Goal: Transaction & Acquisition: Purchase product/service

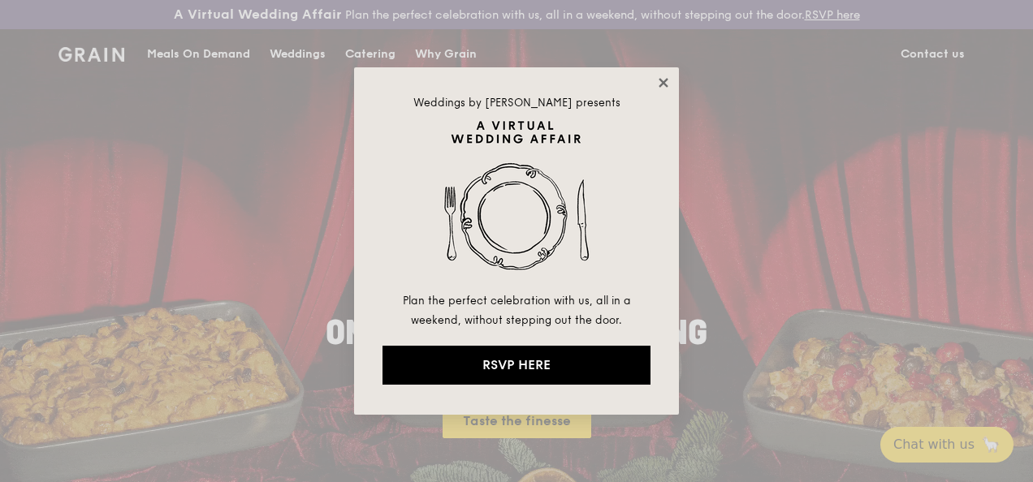
click at [664, 80] on icon at bounding box center [663, 82] width 9 height 9
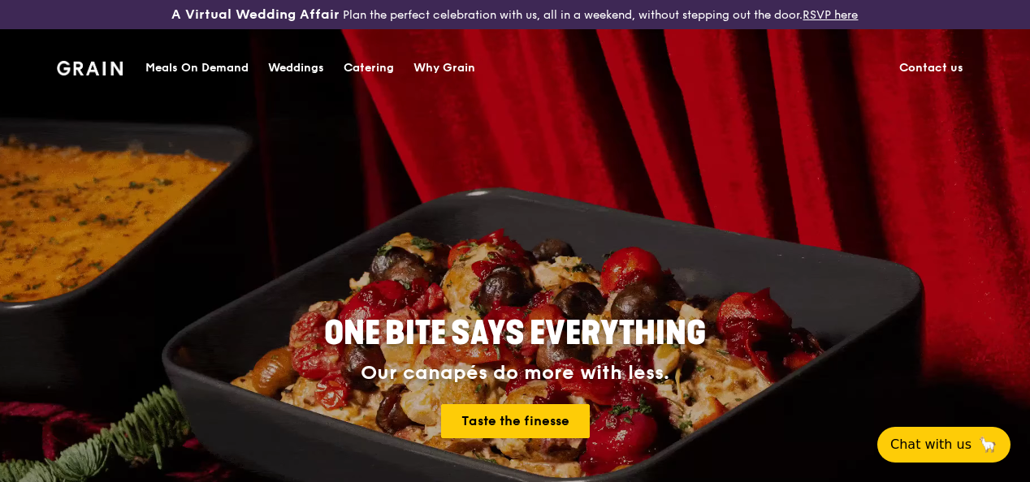
click at [213, 71] on div "Meals On Demand" at bounding box center [196, 68] width 103 height 49
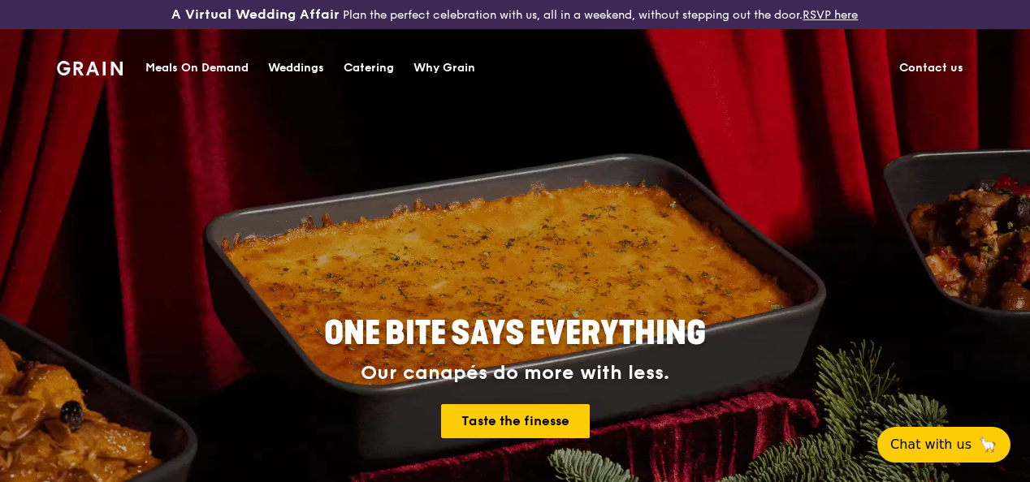
click at [223, 63] on div "Meals On Demand" at bounding box center [196, 68] width 103 height 49
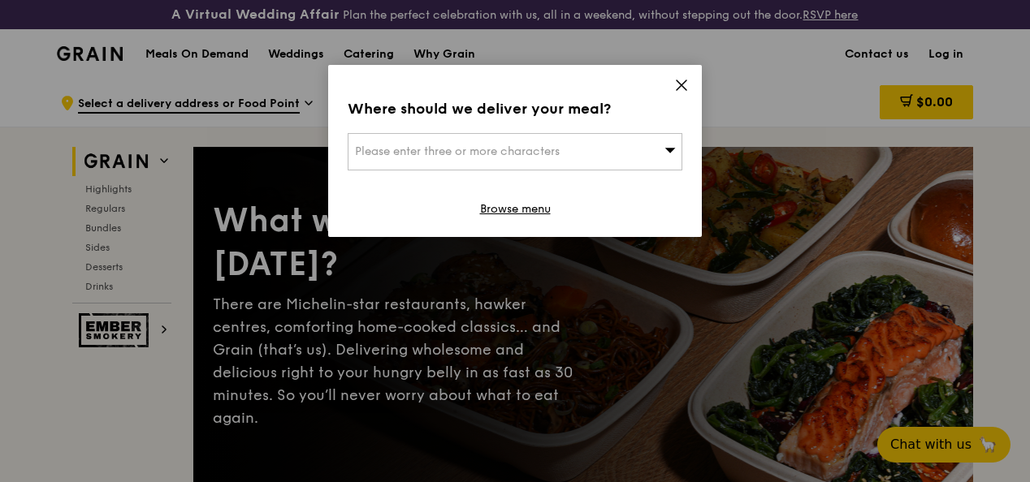
click at [582, 153] on div "Please enter three or more characters" at bounding box center [515, 151] width 335 height 37
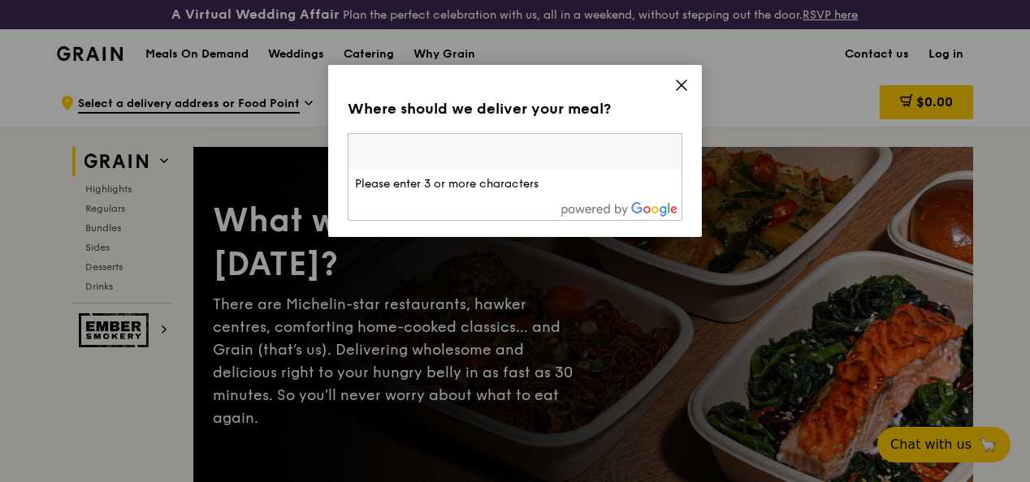
click at [582, 153] on input "search" at bounding box center [514, 152] width 333 height 36
type input "[GEOGRAPHIC_DATA]"
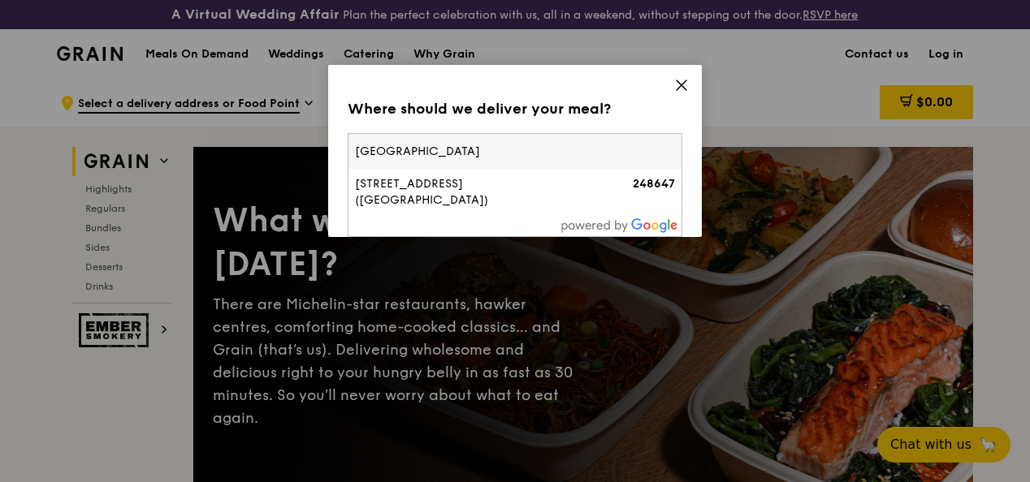
drag, startPoint x: 582, startPoint y: 153, endPoint x: 26, endPoint y: 130, distance: 556.8
click at [26, 130] on div "Where should we deliver your meal? Please enter three or more characters [GEOGR…" at bounding box center [515, 241] width 1030 height 482
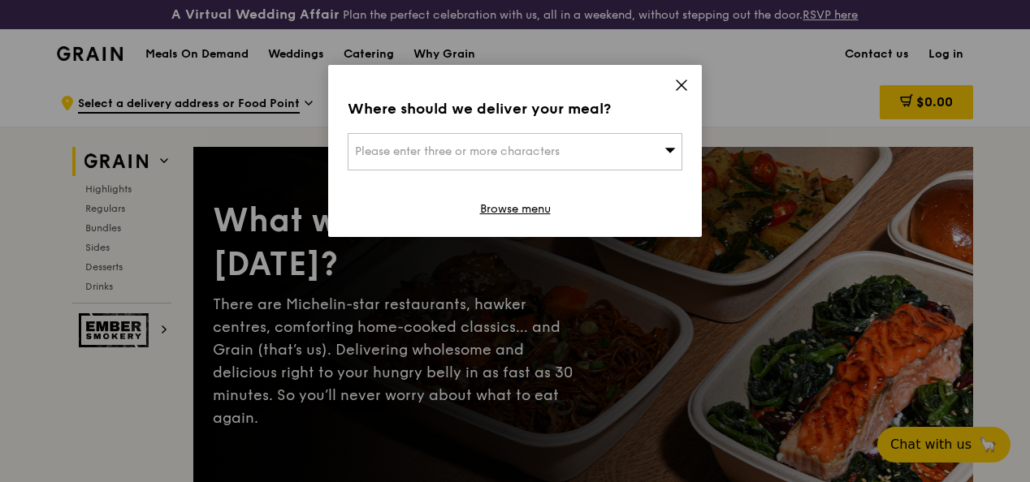
click at [533, 150] on span "Please enter three or more characters" at bounding box center [457, 152] width 205 height 14
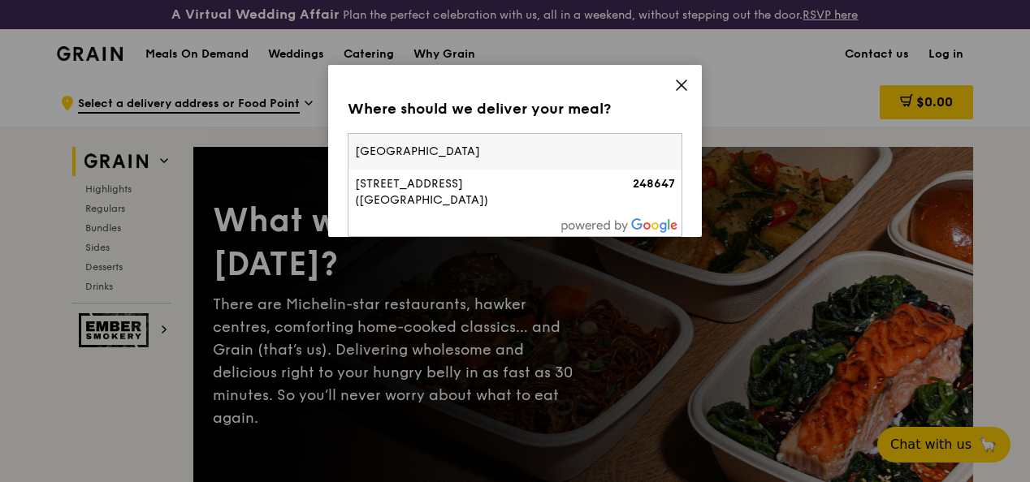
drag, startPoint x: 533, startPoint y: 150, endPoint x: 299, endPoint y: 158, distance: 234.0
click at [299, 158] on div "Where should we deliver your meal? Please enter three or more characters [GEOGR…" at bounding box center [515, 241] width 1030 height 482
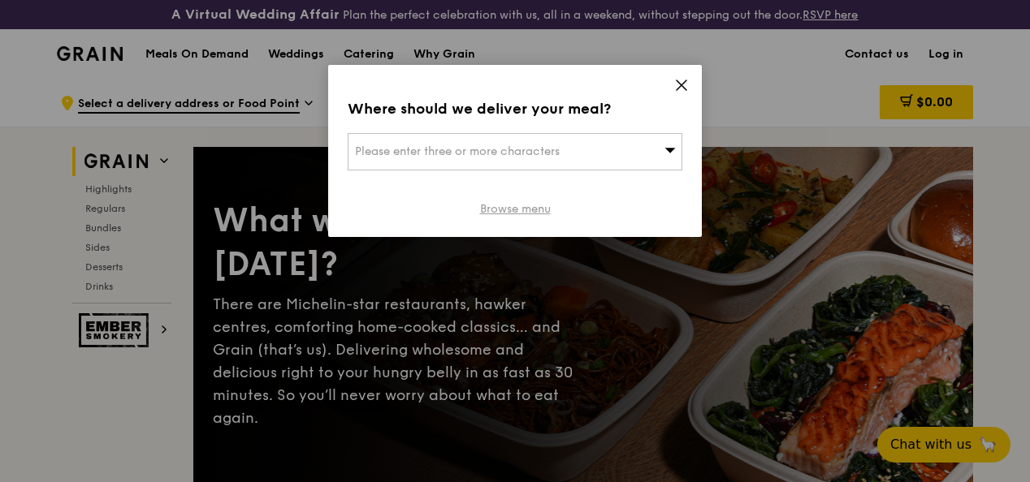
click at [507, 211] on link "Browse menu" at bounding box center [515, 209] width 71 height 16
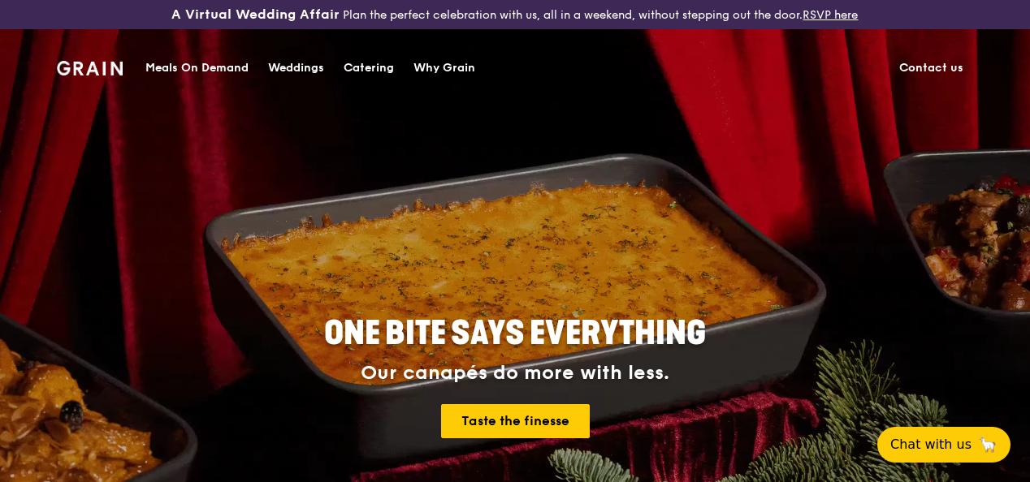
click at [188, 68] on div "Meals On Demand" at bounding box center [196, 68] width 103 height 49
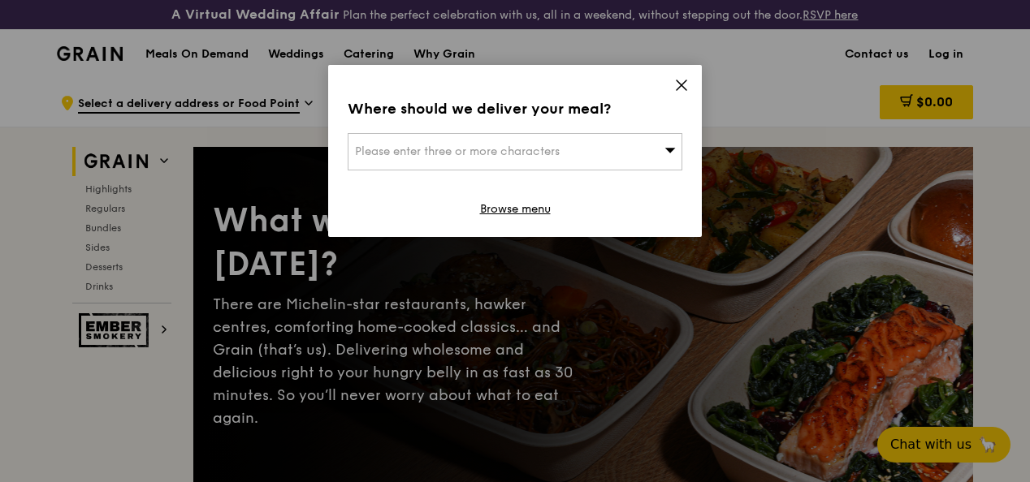
click at [617, 156] on div "Please enter three or more characters" at bounding box center [515, 151] width 335 height 37
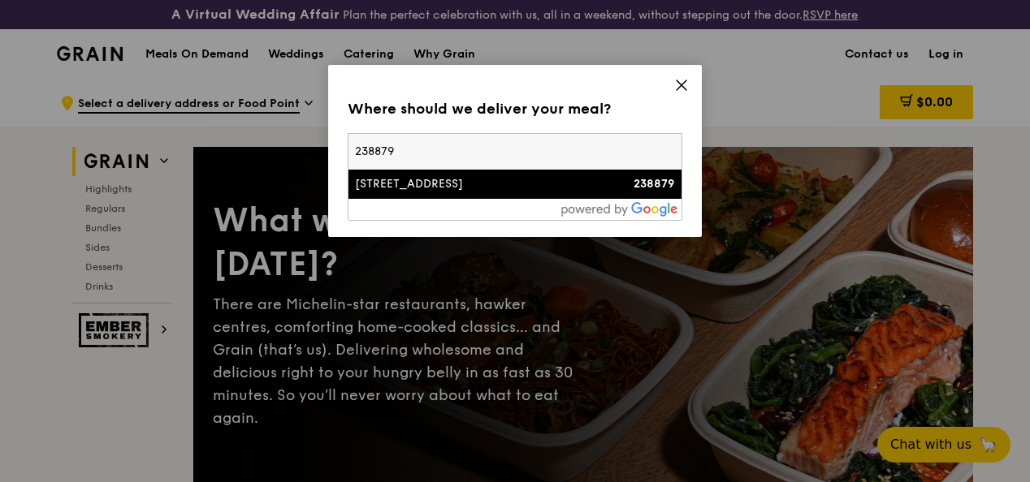
type input "238879"
click at [541, 192] on div "[STREET_ADDRESS]" at bounding box center [475, 184] width 240 height 16
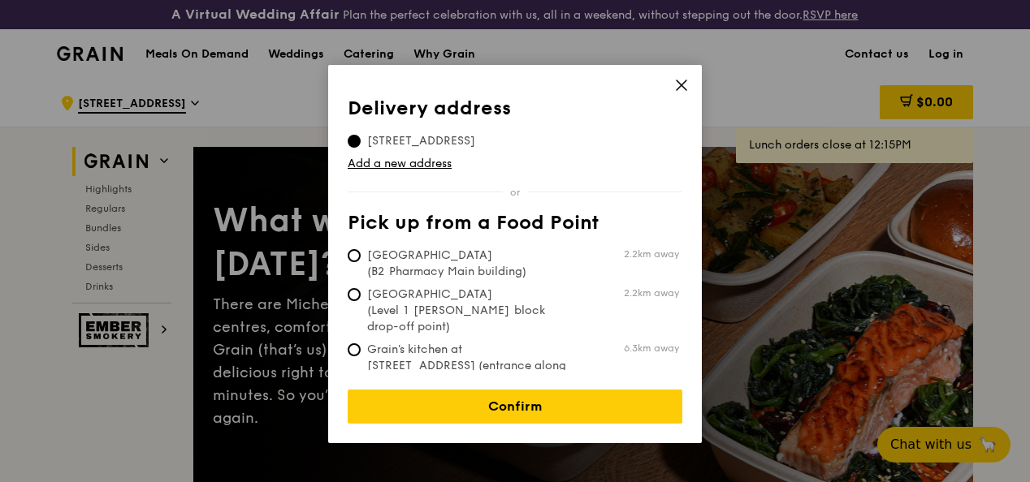
scroll to position [81, 0]
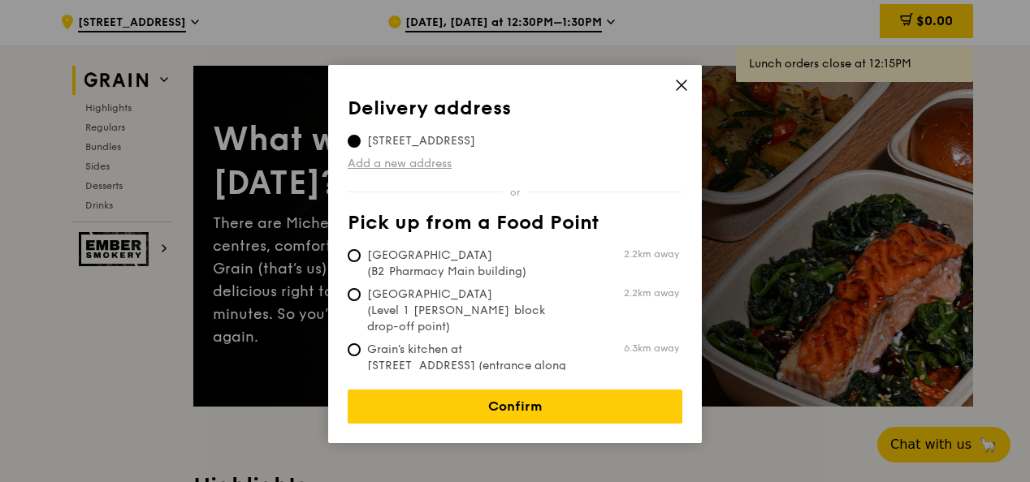
click at [418, 164] on link "Add a new address" at bounding box center [515, 164] width 335 height 16
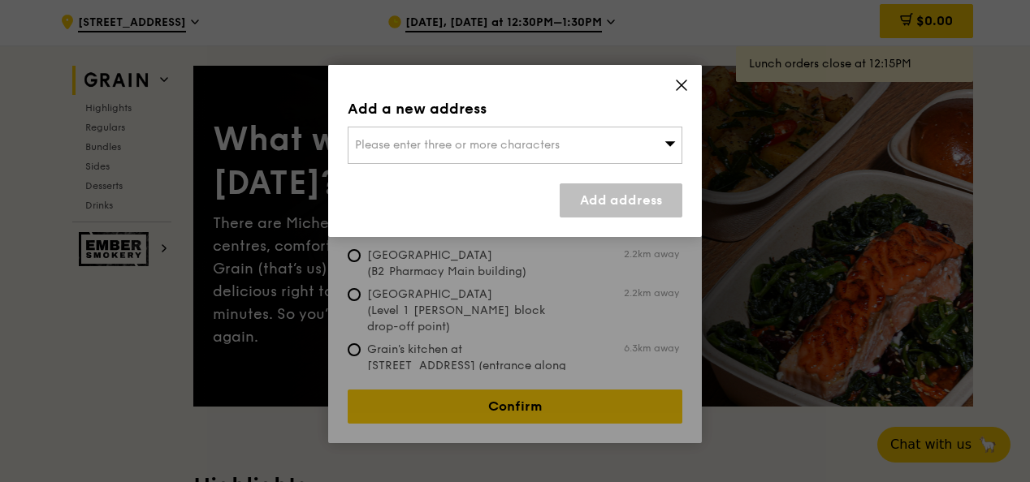
click at [580, 156] on div "Please enter three or more characters" at bounding box center [515, 145] width 335 height 37
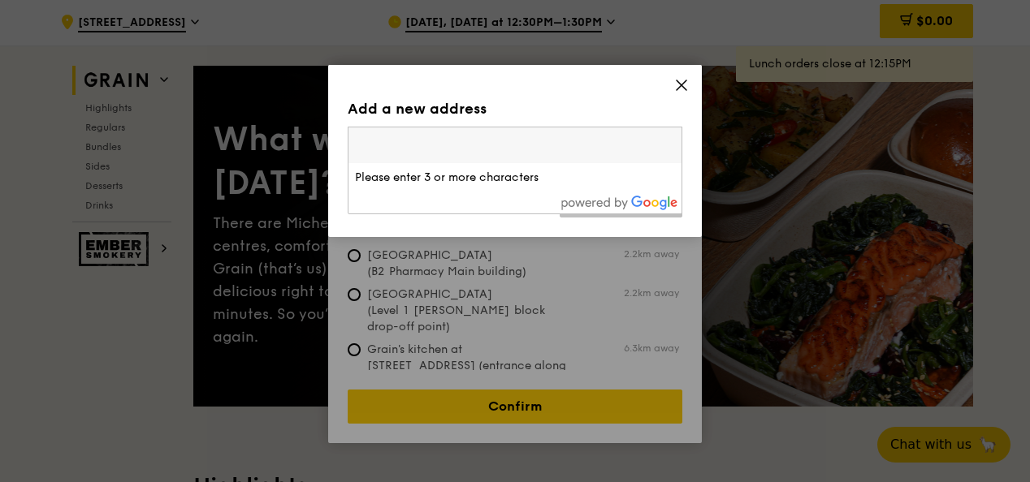
click at [680, 86] on icon at bounding box center [682, 85] width 10 height 10
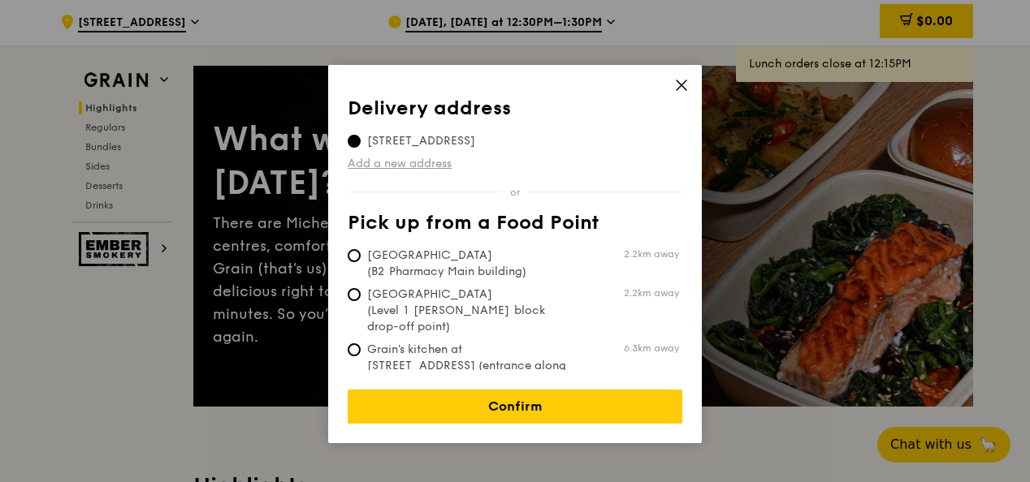
click at [388, 164] on link "Add a new address" at bounding box center [515, 164] width 335 height 16
drag, startPoint x: 388, startPoint y: 164, endPoint x: 404, endPoint y: 167, distance: 15.8
click at [404, 167] on link "Add a new address" at bounding box center [515, 164] width 335 height 16
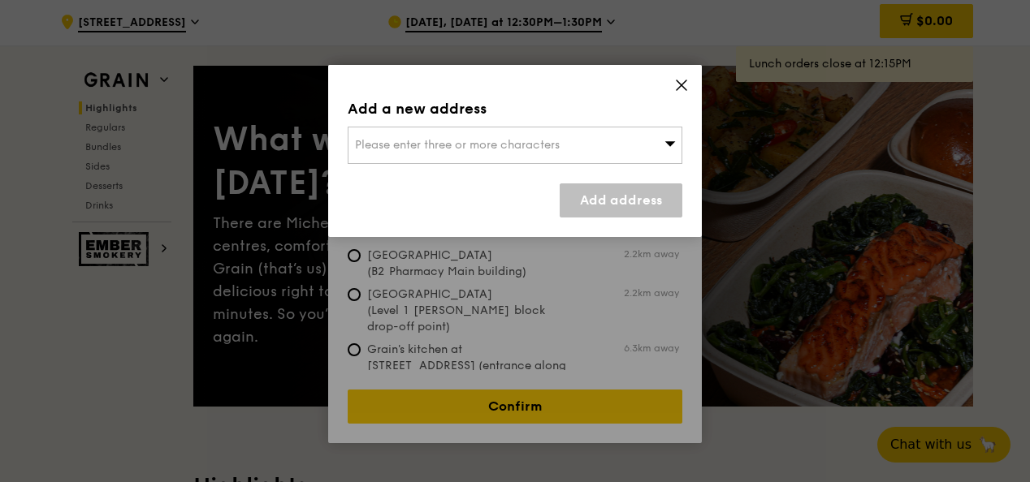
click at [416, 134] on div "Please enter three or more characters" at bounding box center [515, 145] width 335 height 37
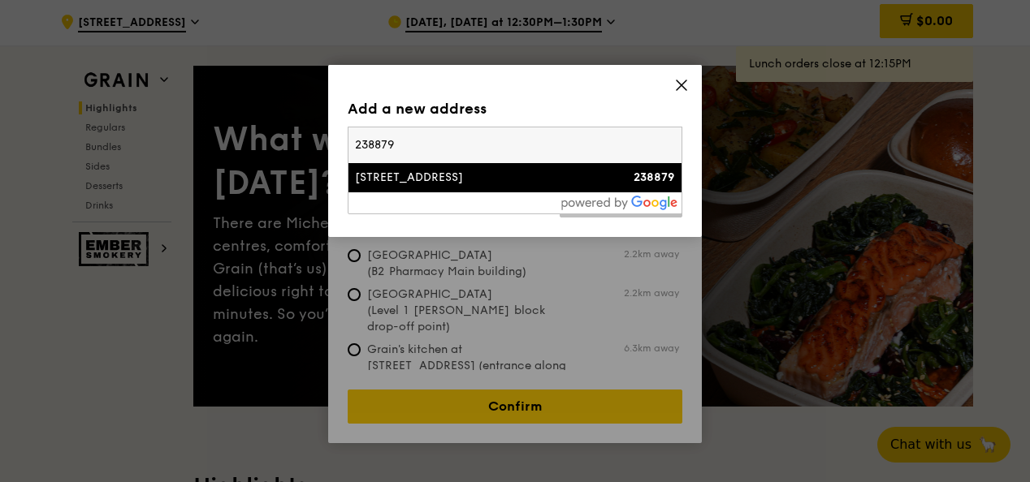
type input "238879"
click at [488, 171] on div "[STREET_ADDRESS]" at bounding box center [475, 178] width 240 height 16
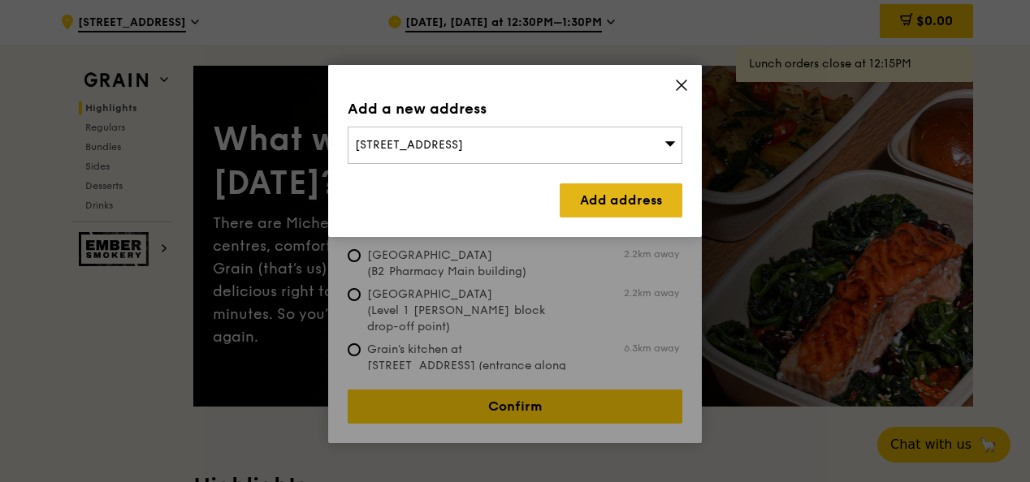
click at [633, 197] on link "Add address" at bounding box center [621, 201] width 123 height 34
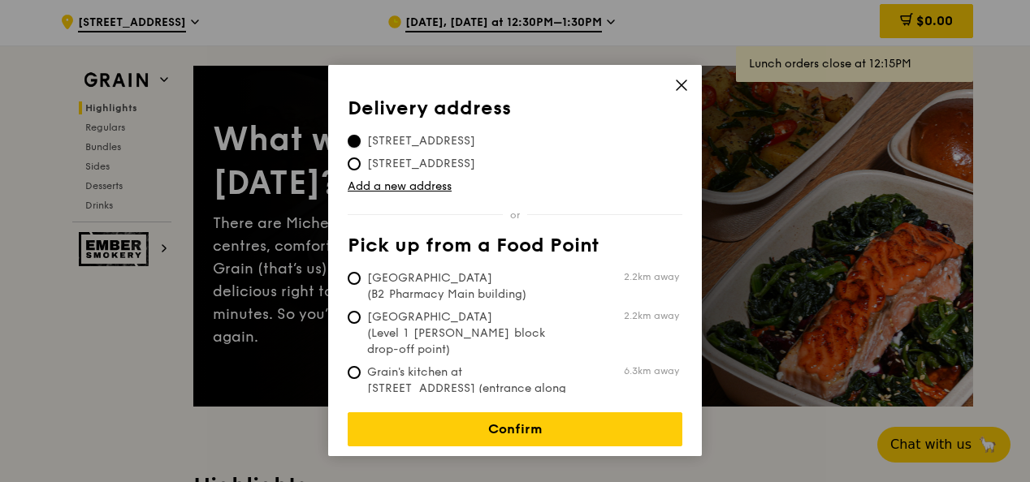
click at [357, 142] on input "[STREET_ADDRESS]" at bounding box center [354, 141] width 13 height 13
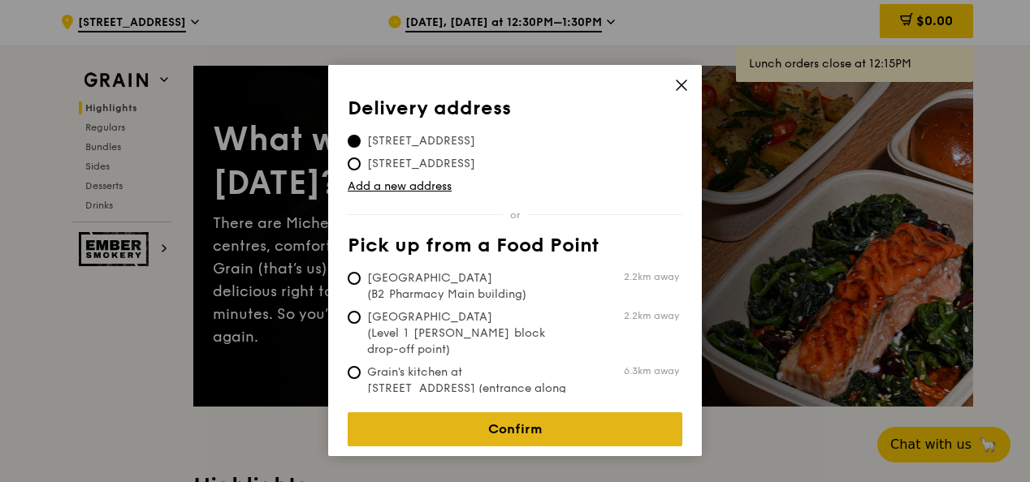
click at [528, 418] on link "Confirm" at bounding box center [515, 430] width 335 height 34
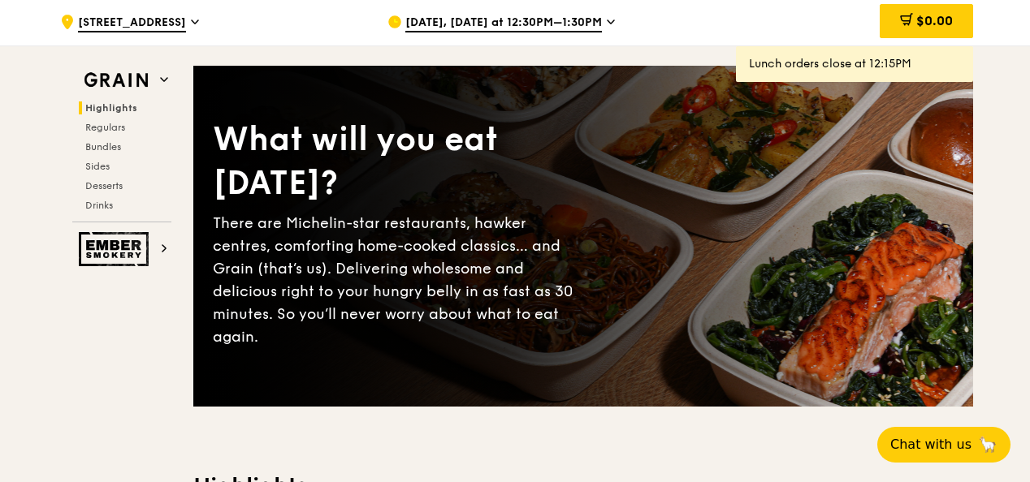
click at [463, 32] on span "[DATE], [DATE] at 12:30PM–1:30PM" at bounding box center [503, 24] width 197 height 18
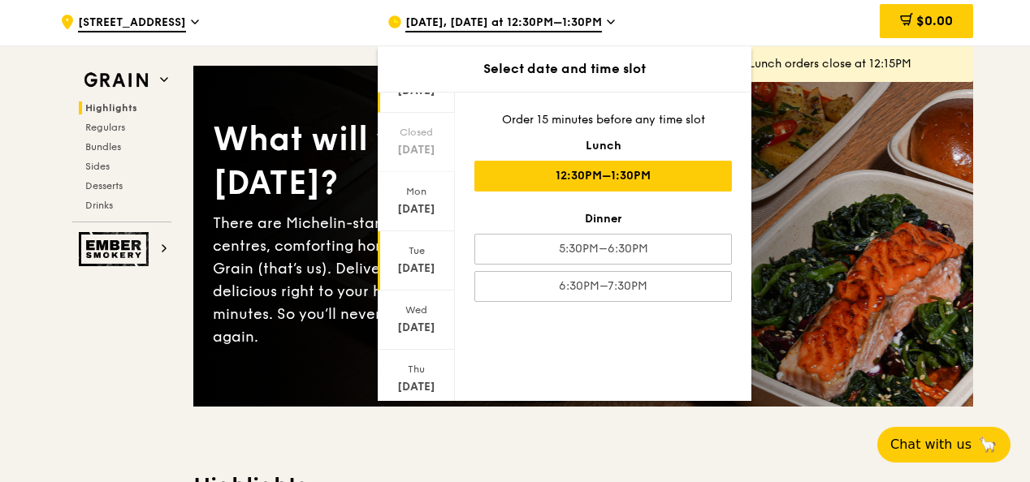
click at [416, 257] on div "Tue" at bounding box center [416, 250] width 72 height 13
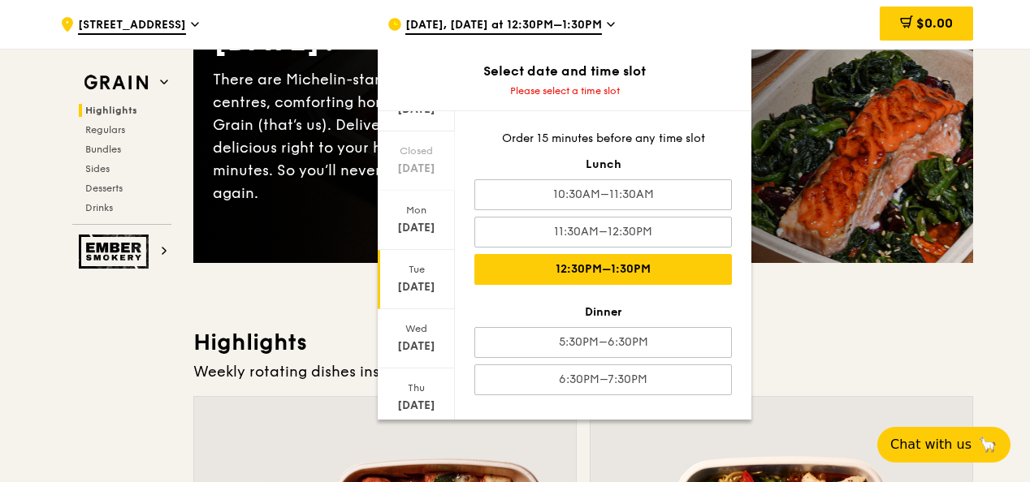
scroll to position [244, 0]
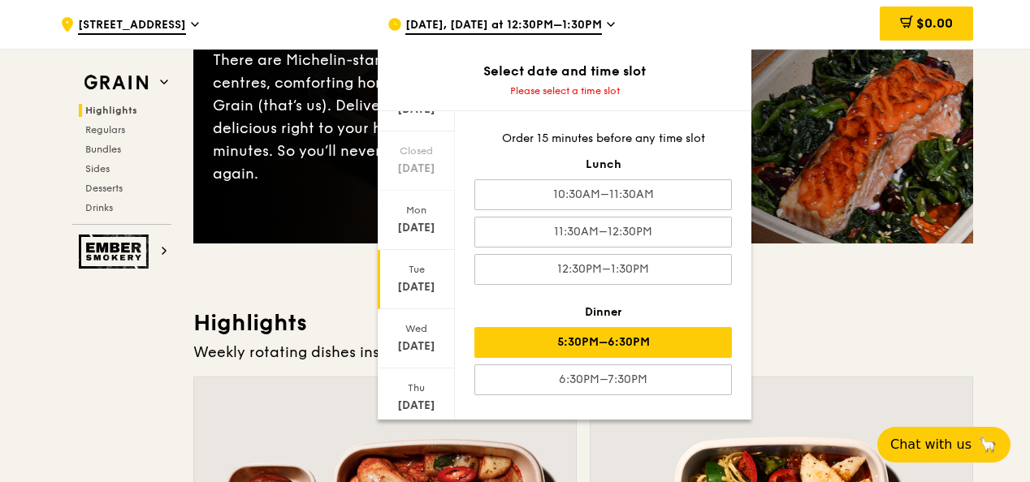
click at [604, 341] on div "5:30PM–6:30PM" at bounding box center [602, 342] width 257 height 31
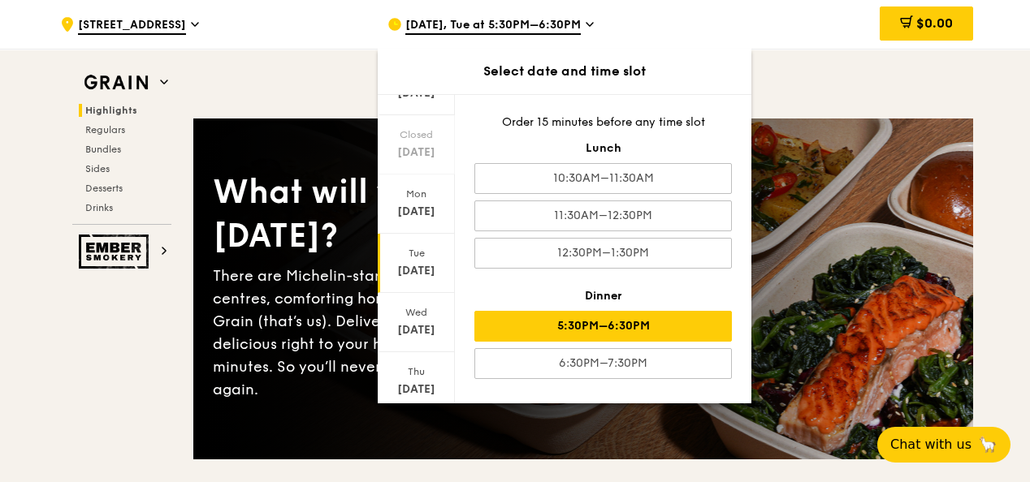
scroll to position [0, 0]
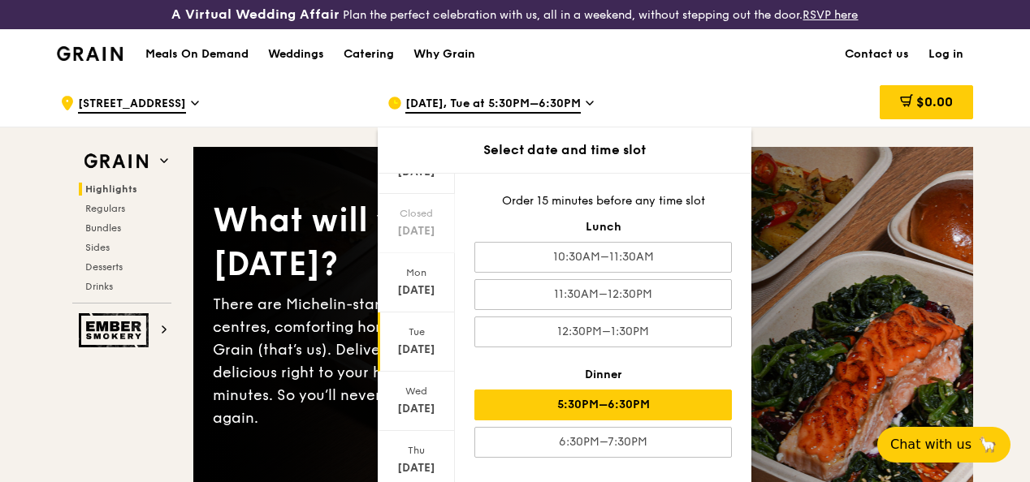
click at [582, 417] on div "5:30PM–6:30PM" at bounding box center [602, 405] width 257 height 31
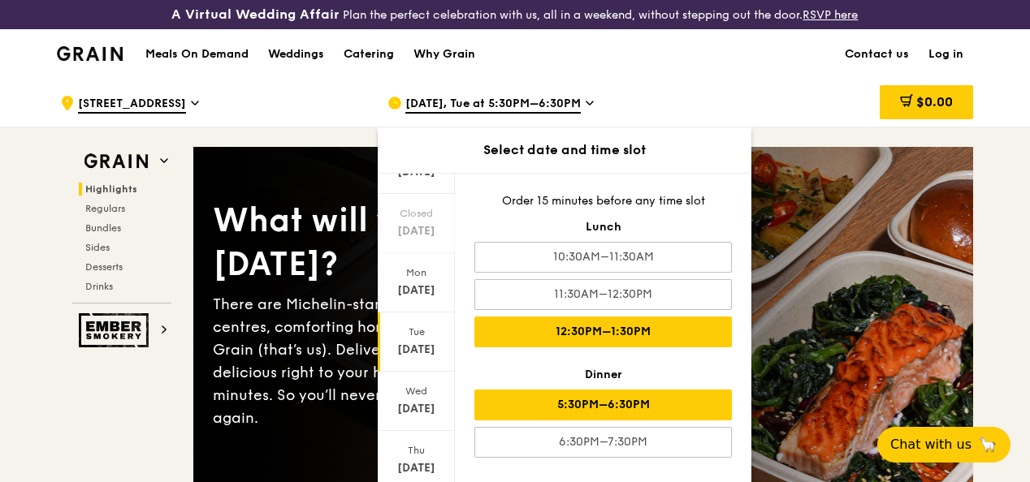
scroll to position [81, 0]
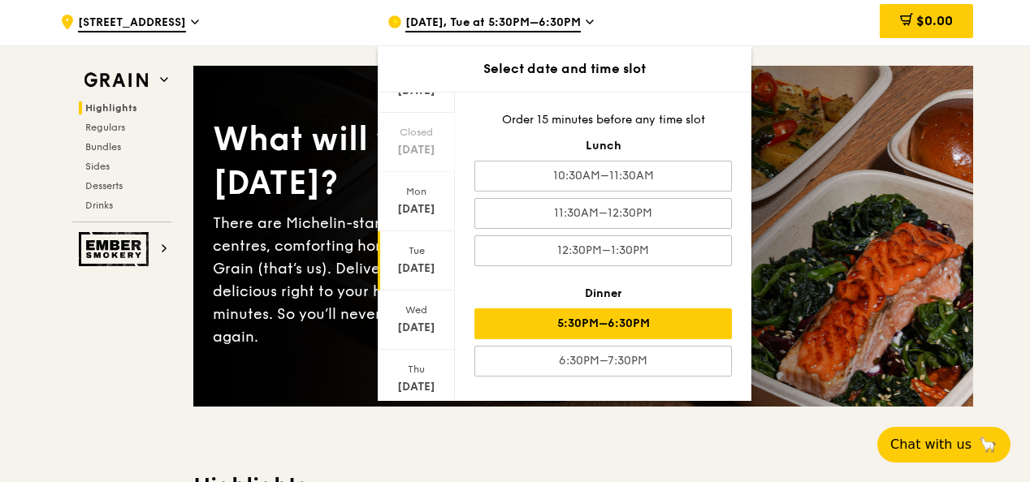
click at [557, 330] on div "5:30PM–6:30PM" at bounding box center [602, 324] width 257 height 31
click at [404, 270] on div "[DATE]" at bounding box center [416, 260] width 77 height 59
drag, startPoint x: 404, startPoint y: 270, endPoint x: 546, endPoint y: 346, distance: 160.2
click at [546, 339] on div "5:30PM–6:30PM" at bounding box center [602, 324] width 257 height 31
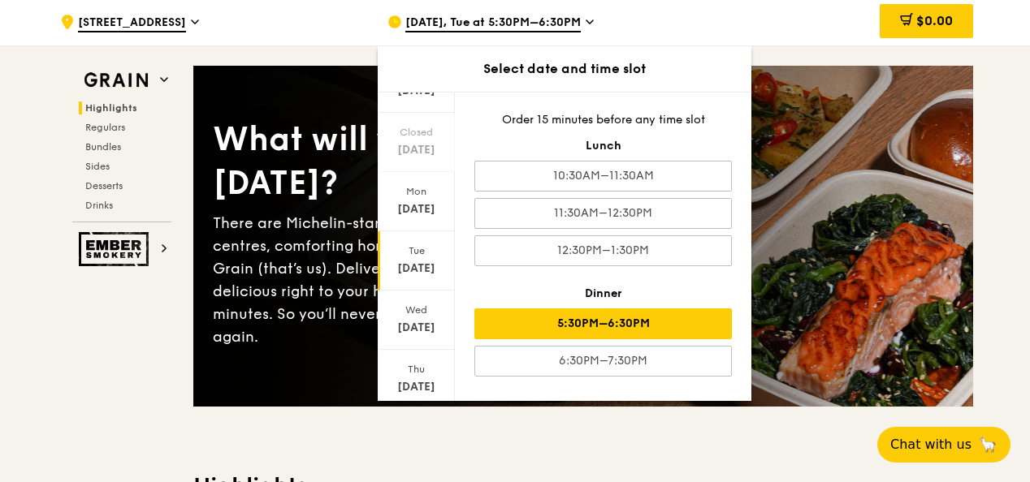
click at [549, 338] on div "5:30PM–6:30PM" at bounding box center [602, 324] width 257 height 31
click at [579, 330] on div "5:30PM–6:30PM" at bounding box center [602, 324] width 257 height 31
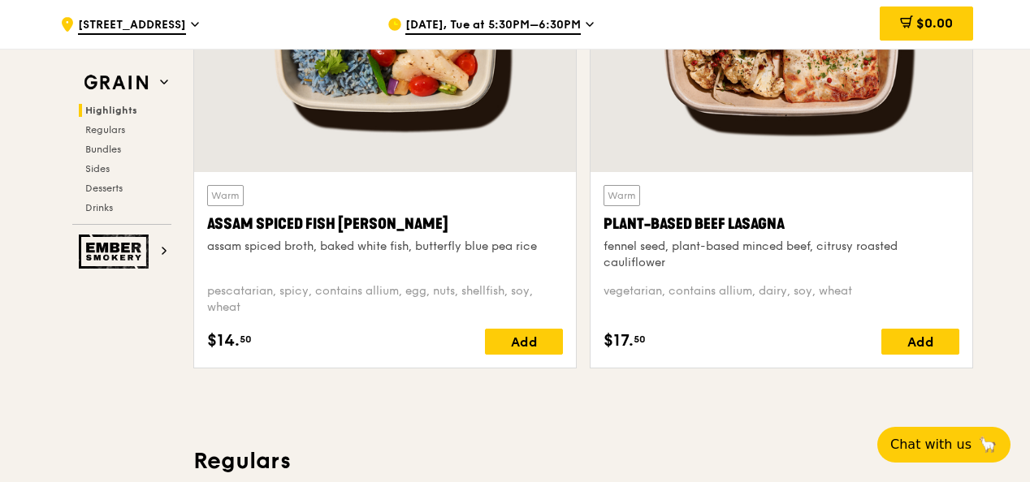
scroll to position [650, 0]
